Goal: Find contact information: Obtain details needed to contact an individual or organization

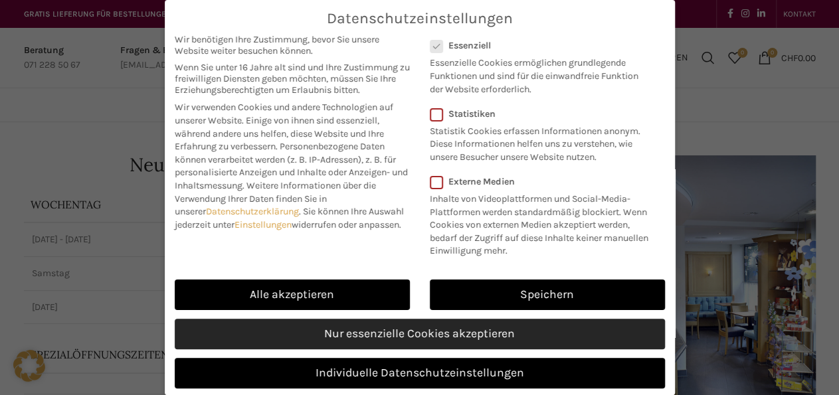
click at [402, 346] on link "Nur essenzielle Cookies akzeptieren" at bounding box center [420, 334] width 490 height 31
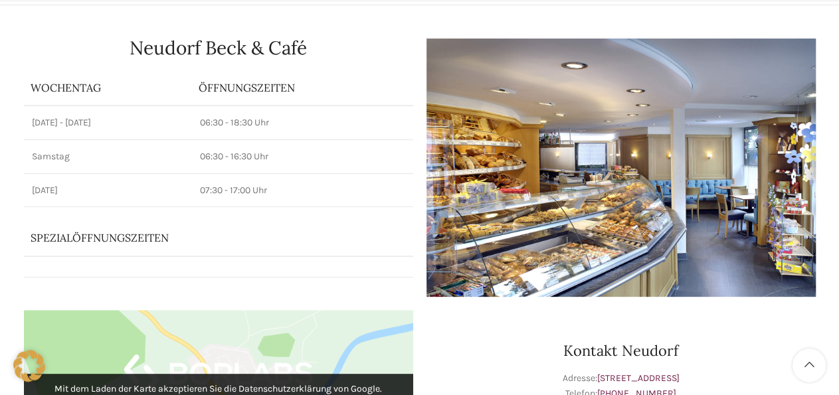
scroll to position [184, 0]
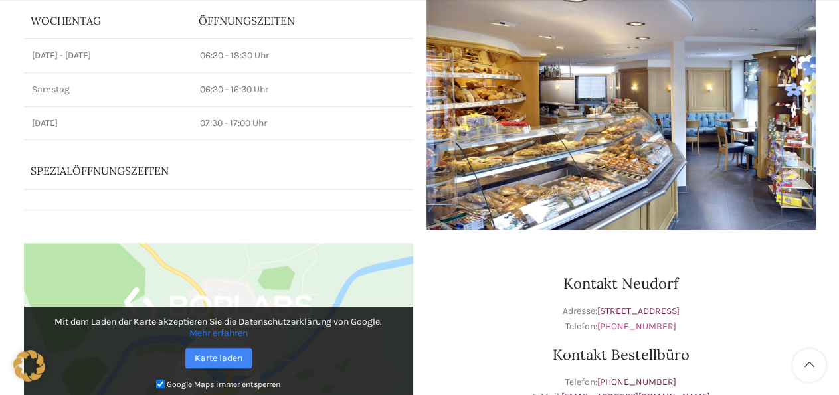
drag, startPoint x: 674, startPoint y: 327, endPoint x: 605, endPoint y: 325, distance: 69.1
click at [605, 325] on p "Adresse: [STREET_ADDRESS] Telefon: [PHONE_NUMBER]" at bounding box center [620, 319] width 389 height 30
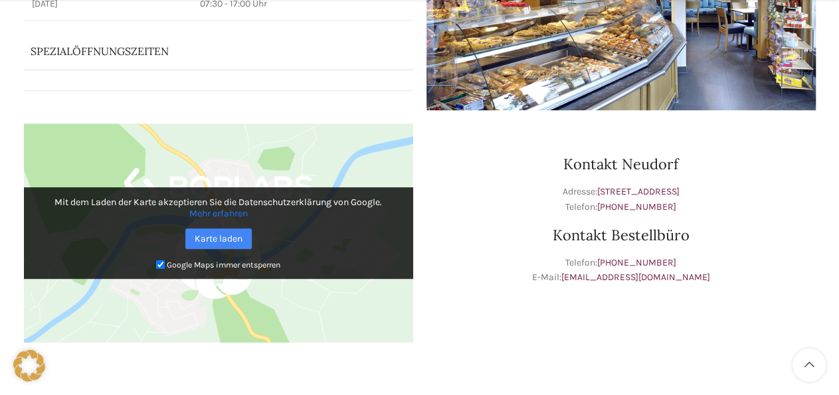
scroll to position [368, 0]
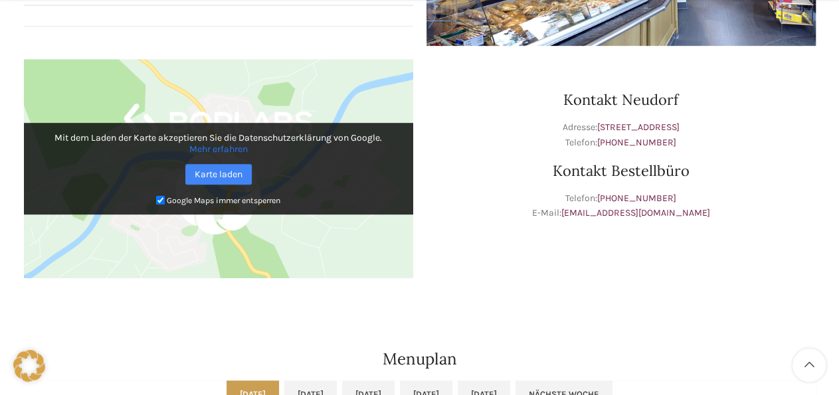
click at [755, 210] on p "Telefon: [PHONE_NUMBER] E-Mail: [EMAIL_ADDRESS][DOMAIN_NAME]" at bounding box center [620, 206] width 389 height 30
drag, startPoint x: 671, startPoint y: 141, endPoint x: 603, endPoint y: 140, distance: 68.4
click at [603, 140] on p "Adresse: [STREET_ADDRESS] Telefon: [PHONE_NUMBER]" at bounding box center [620, 135] width 389 height 30
copy p "[PHONE_NUMBER]"
click at [723, 233] on div "Kontakt Neudorf Adresse: [STREET_ADDRESS] Telefon: [PHONE_NUMBER] Kontakt Beste…" at bounding box center [621, 175] width 402 height 246
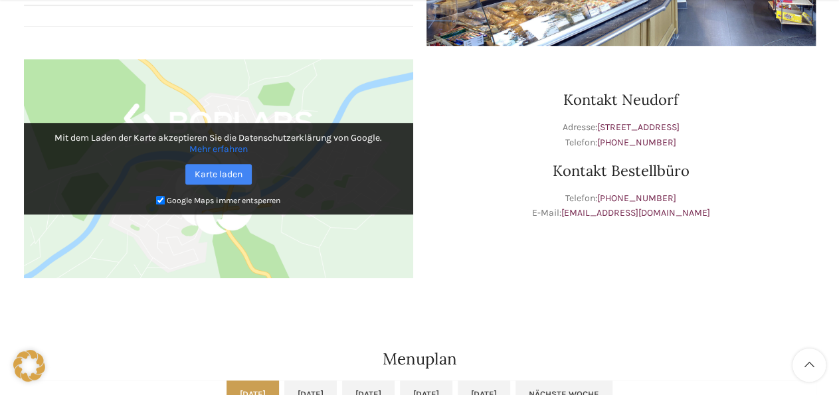
drag, startPoint x: 671, startPoint y: 198, endPoint x: 604, endPoint y: 195, distance: 67.1
click at [604, 195] on p "Telefon: [PHONE_NUMBER] E-Mail: [EMAIL_ADDRESS][DOMAIN_NAME]" at bounding box center [620, 206] width 389 height 30
copy p "[PHONE_NUMBER]"
click at [733, 216] on p "Telefon: [PHONE_NUMBER] E-Mail: [EMAIL_ADDRESS][DOMAIN_NAME]" at bounding box center [620, 206] width 389 height 30
click at [701, 214] on p "Telefon: [PHONE_NUMBER] E-Mail: [EMAIL_ADDRESS][DOMAIN_NAME]" at bounding box center [620, 206] width 389 height 30
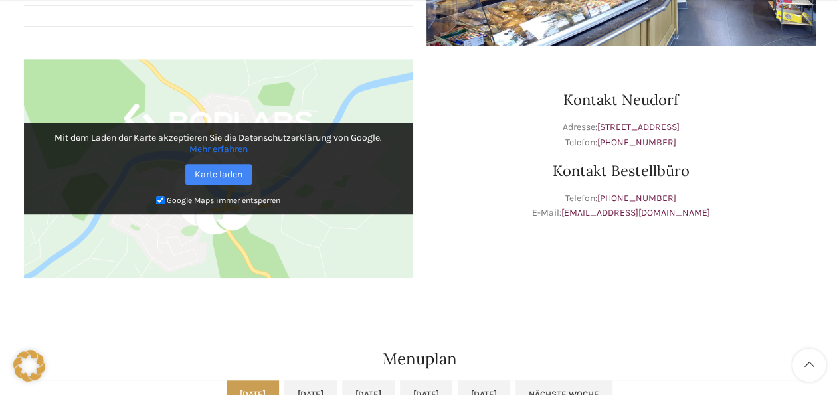
click at [650, 244] on div "Kontakt Neudorf Adresse: [STREET_ADDRESS] Telefon: [PHONE_NUMBER] Kontakt Beste…" at bounding box center [621, 175] width 402 height 246
drag, startPoint x: 574, startPoint y: 213, endPoint x: 697, endPoint y: 214, distance: 122.2
click at [697, 214] on p "Telefon: [PHONE_NUMBER] E-Mail: [EMAIL_ADDRESS][DOMAIN_NAME]" at bounding box center [620, 206] width 389 height 30
click at [617, 258] on div "Kontakt Neudorf Adresse: [STREET_ADDRESS] Telefon: [PHONE_NUMBER] Kontakt Beste…" at bounding box center [621, 175] width 402 height 246
click at [617, 213] on link "[EMAIL_ADDRESS][DOMAIN_NAME]" at bounding box center [635, 212] width 149 height 11
